Goal: Task Accomplishment & Management: Use online tool/utility

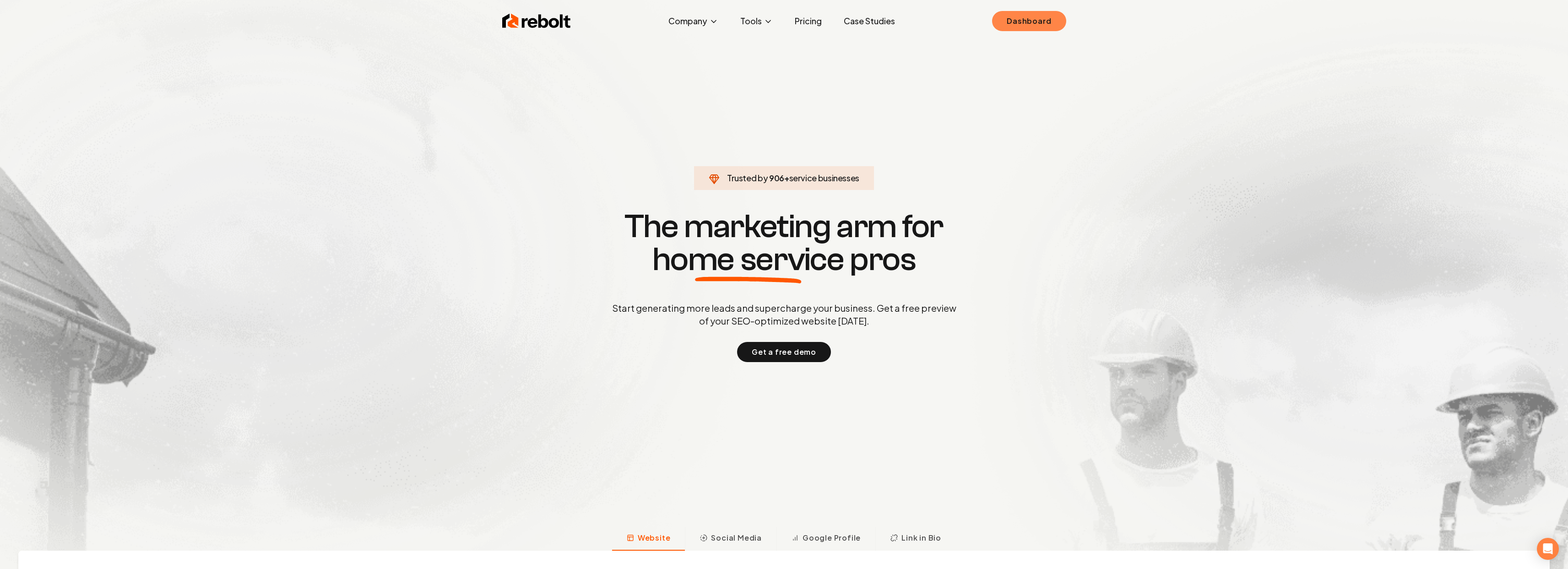
click at [1048, 18] on link "Dashboard" at bounding box center [1028, 20] width 74 height 20
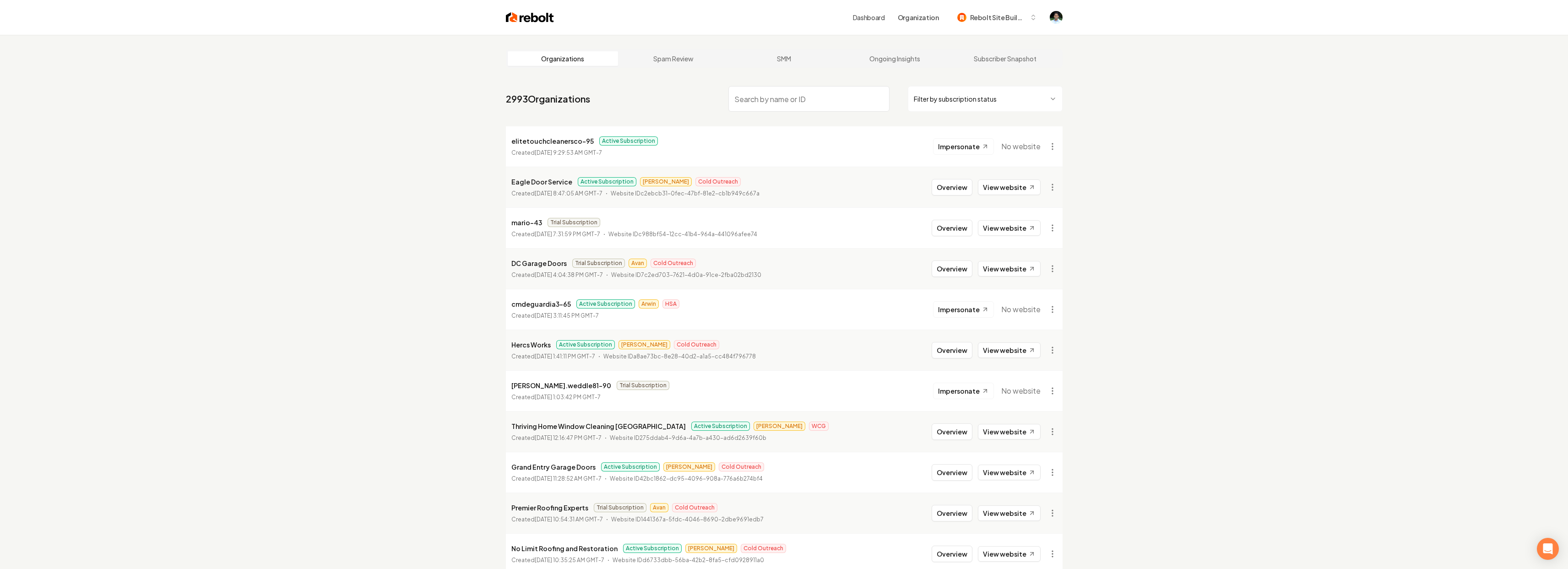
click at [801, 98] on input "search" at bounding box center [808, 98] width 161 height 26
click at [778, 98] on input "search" at bounding box center [808, 98] width 161 height 26
paste input "JC Landscaping"
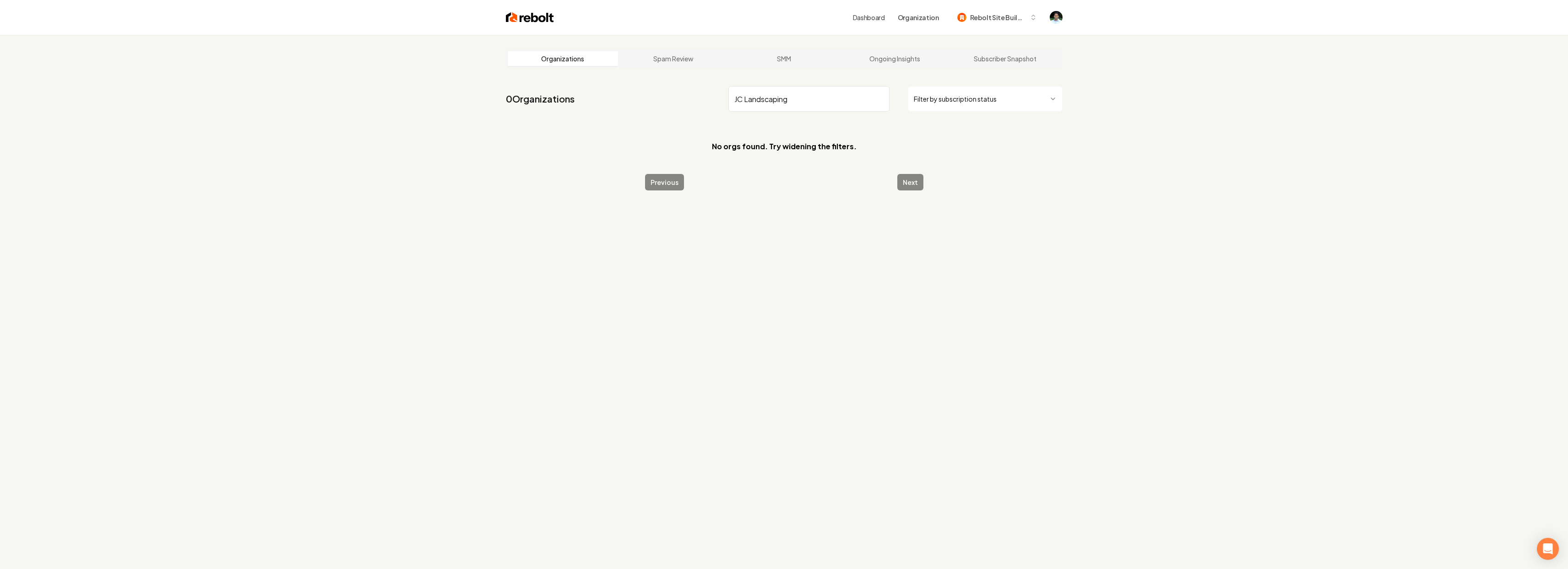
click at [787, 98] on input "JC Landscaping" at bounding box center [808, 98] width 161 height 26
click at [761, 98] on input "JC" at bounding box center [808, 98] width 161 height 26
paste input "JC Landscaping"
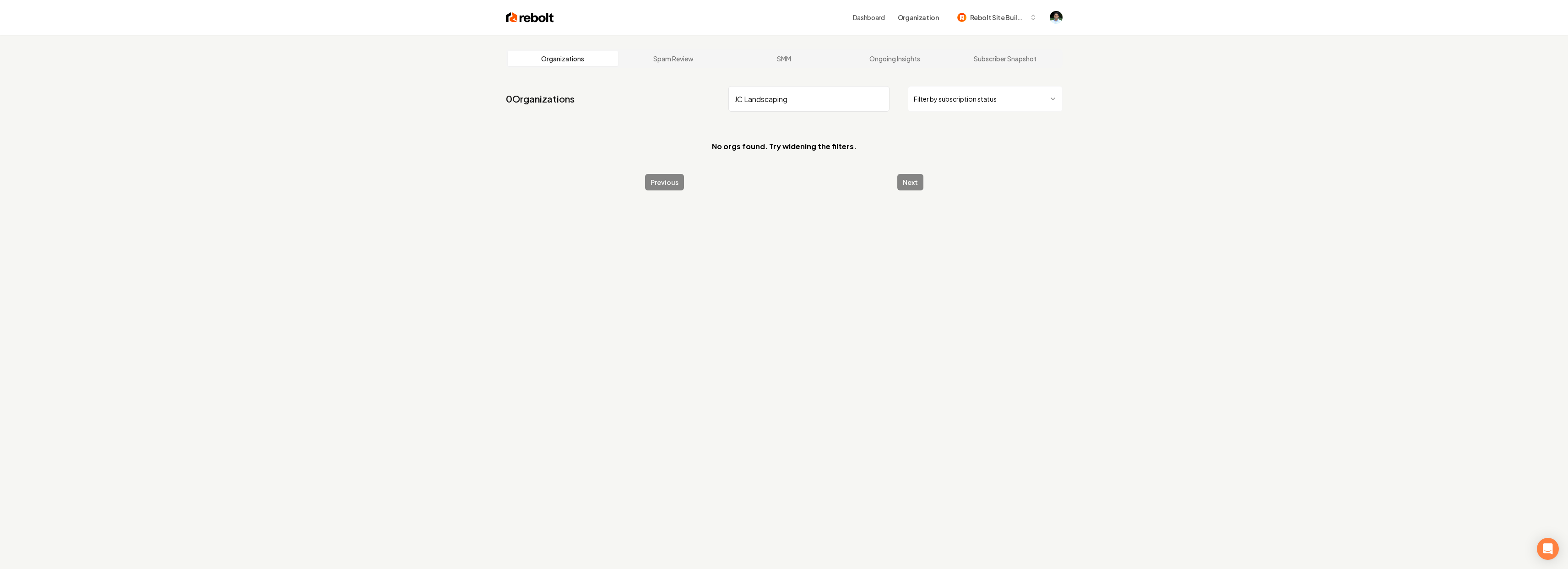
click at [761, 98] on input "JC Landscaping" at bounding box center [808, 98] width 161 height 26
type input "JC Landscaping"
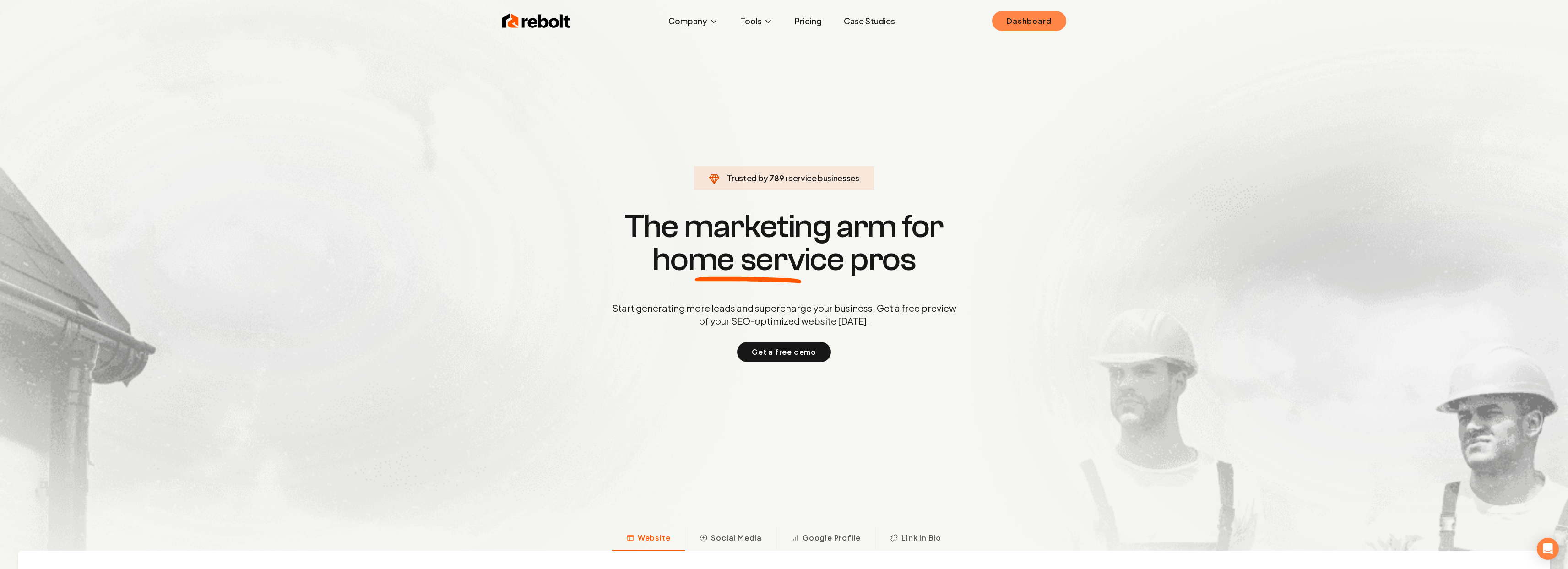
click at [1019, 15] on link "Dashboard" at bounding box center [1028, 20] width 74 height 20
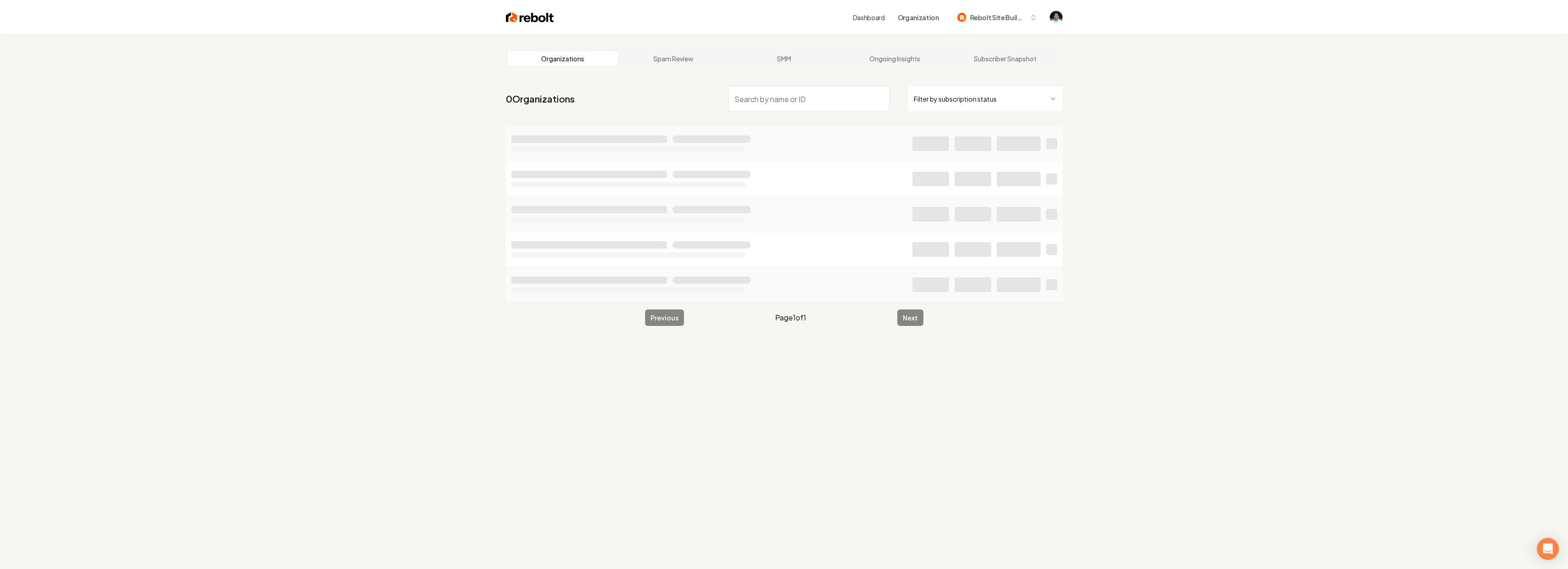
click at [830, 72] on main "Organizations Spam Review SMM Ongoing Insights Subscriber Snapshot 0 Organizati…" at bounding box center [784, 187] width 585 height 306
click at [808, 98] on input "search" at bounding box center [808, 98] width 161 height 26
paste input "JC Landscaping"
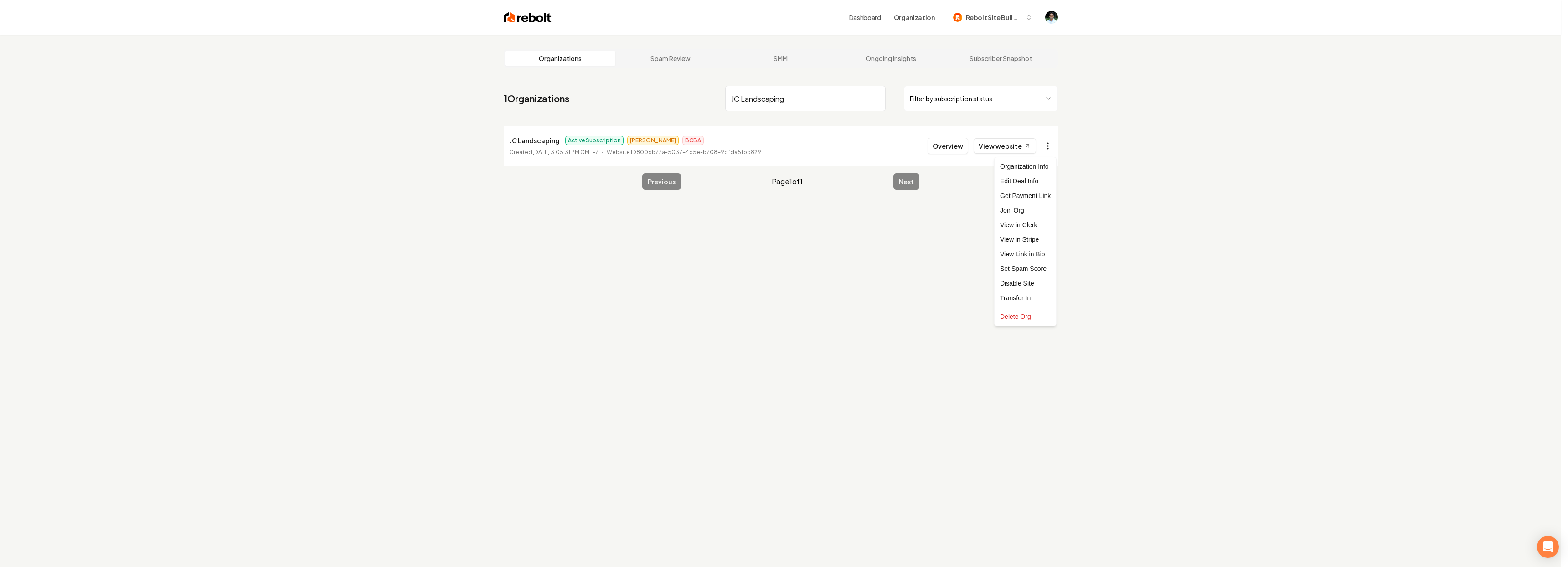
click at [1046, 142] on html "Dashboard Organization Rebolt Site Builder Organizations Spam Review SMM Ongoin…" at bounding box center [784, 283] width 1568 height 567
click at [1030, 235] on link "View in Stripe" at bounding box center [1025, 239] width 58 height 14
click at [786, 93] on input "JC Landscaping" at bounding box center [805, 98] width 160 height 26
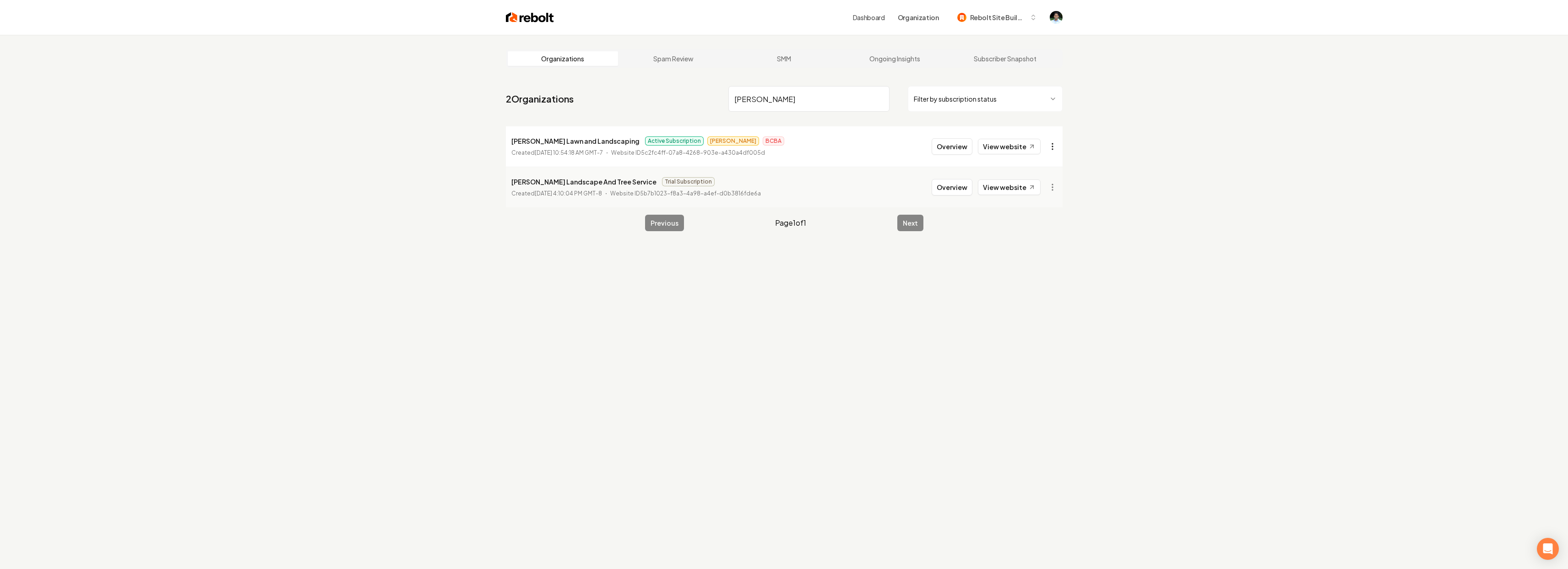
type input "williams"
click at [1053, 149] on html "Dashboard Organization Rebolt Site Builder Organizations Spam Review SMM Ongoin…" at bounding box center [787, 284] width 1575 height 569
click at [1021, 244] on link "View in Stripe" at bounding box center [1029, 240] width 58 height 14
